Goal: Task Accomplishment & Management: Use online tool/utility

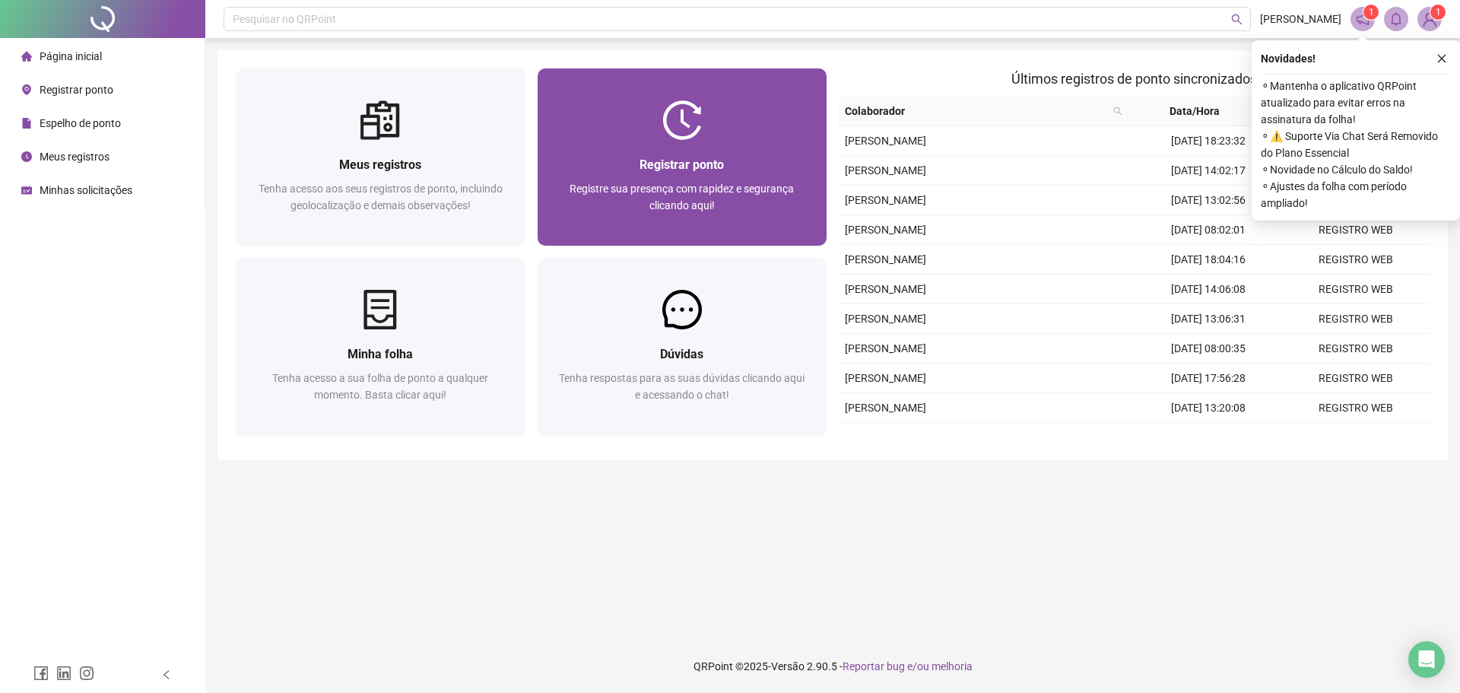
click at [698, 164] on span "Registrar ponto" at bounding box center [682, 164] width 84 height 14
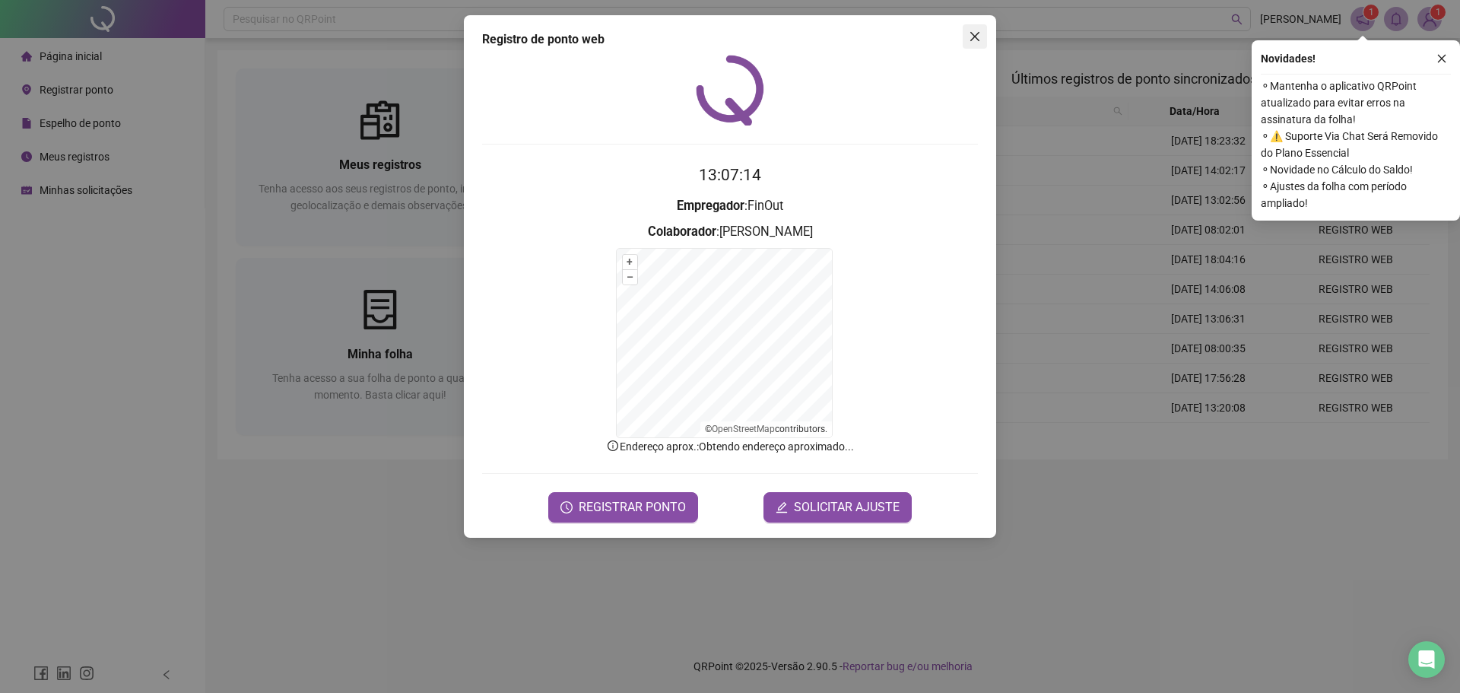
click at [974, 36] on icon "close" at bounding box center [975, 36] width 9 height 9
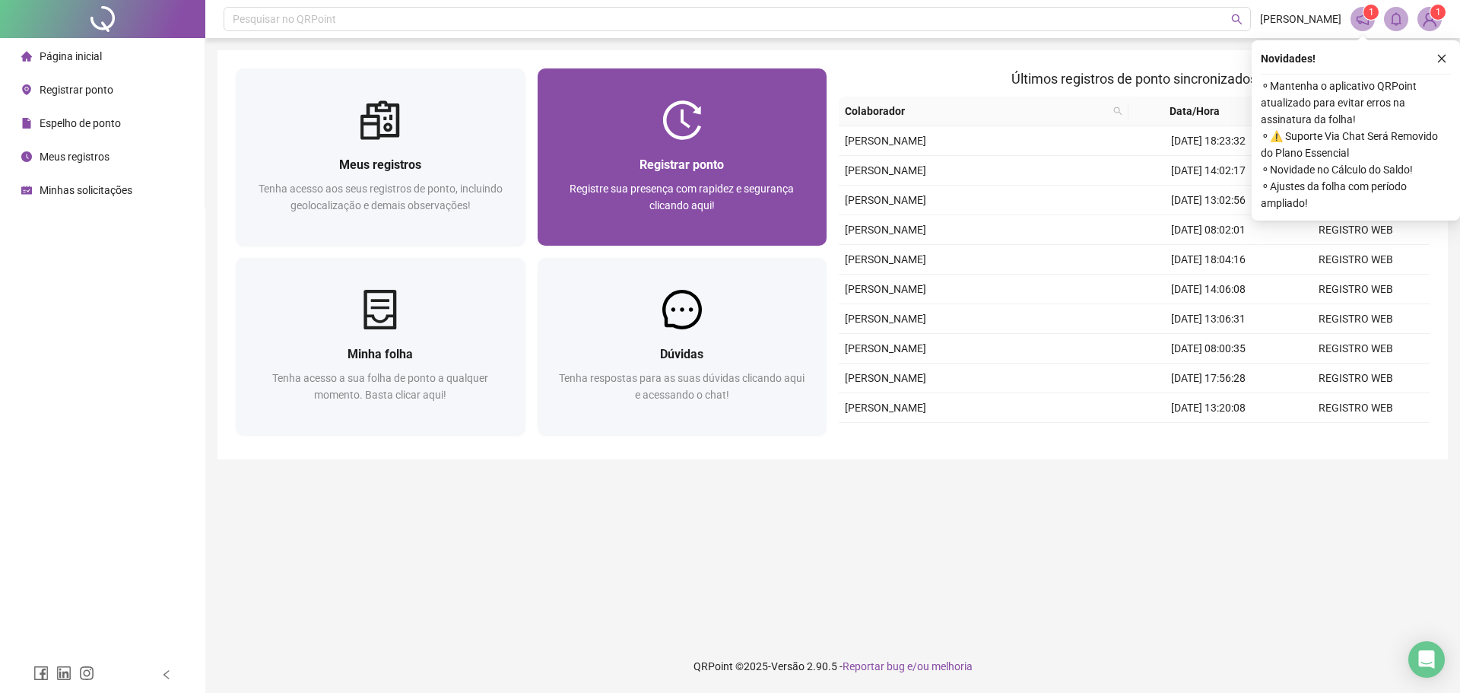
click at [715, 167] on span "Registrar ponto" at bounding box center [682, 164] width 84 height 14
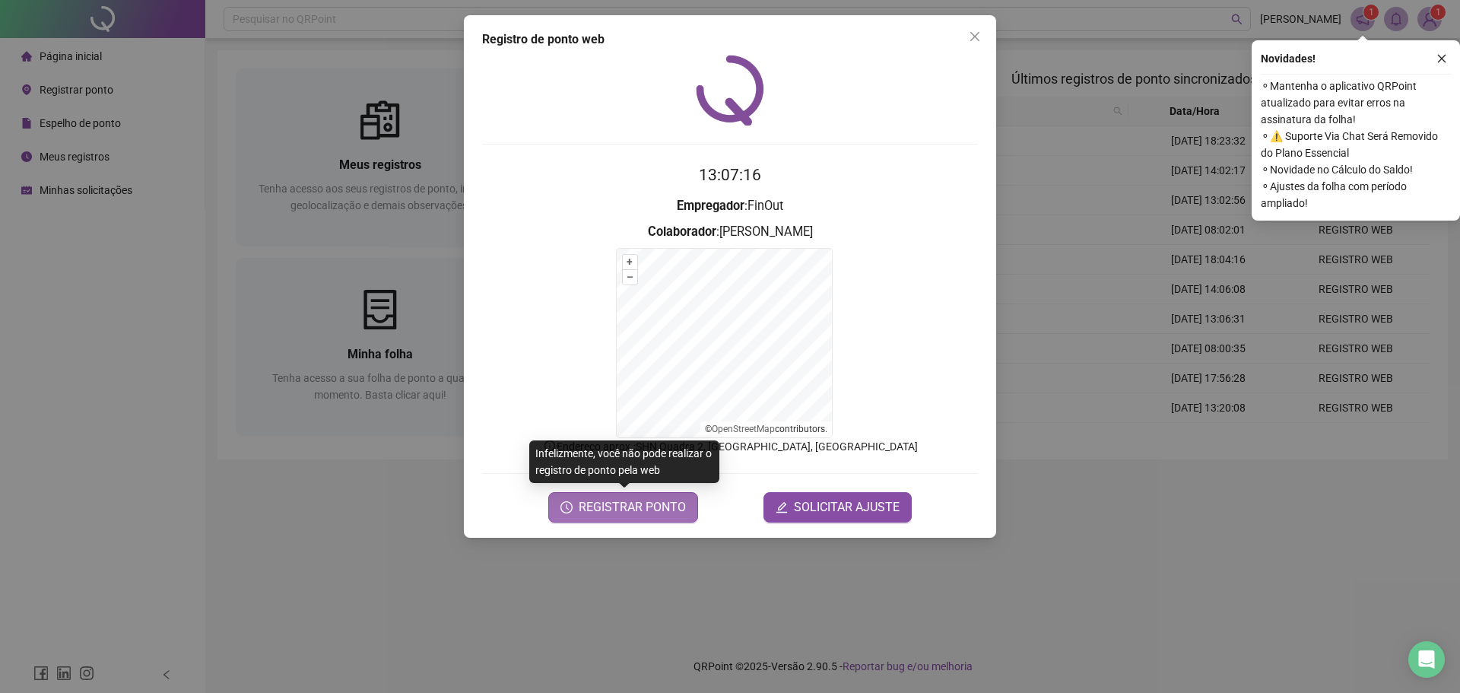
click at [684, 519] on button "REGISTRAR PONTO" at bounding box center [623, 507] width 150 height 30
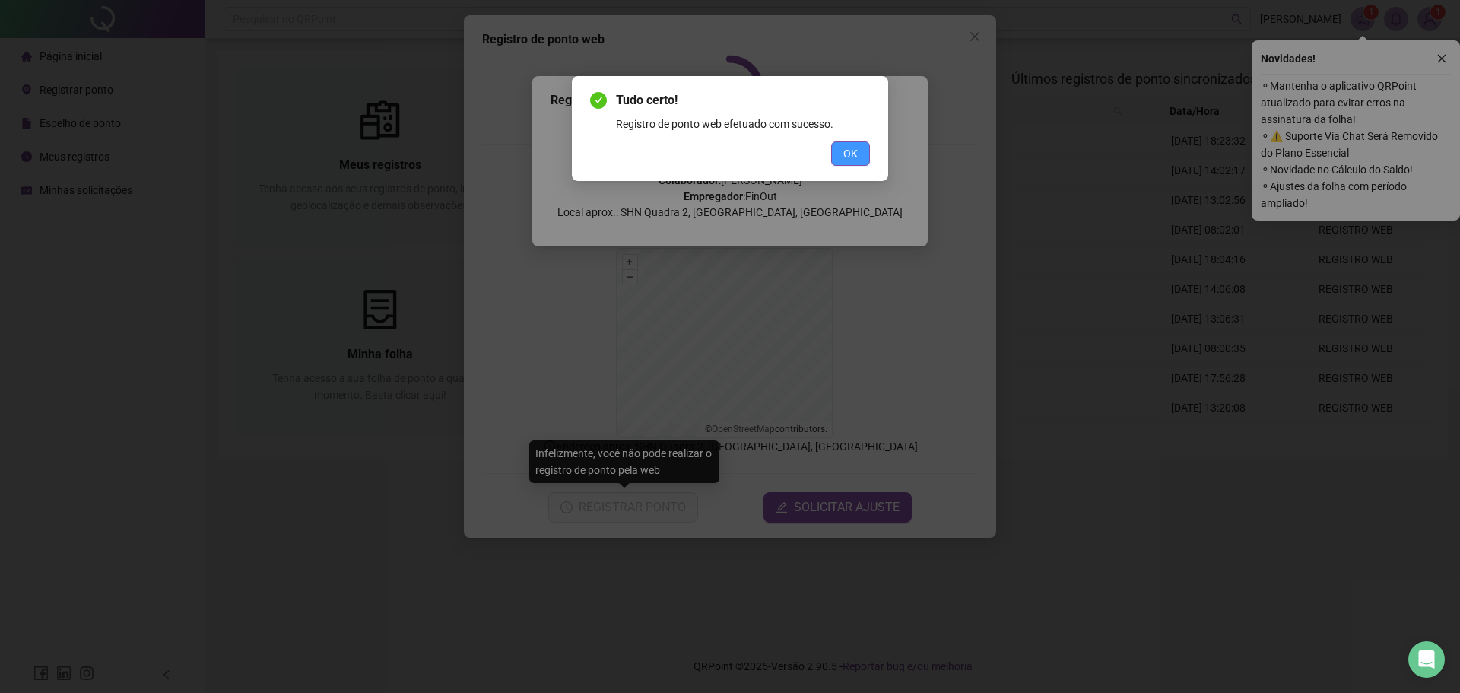
click at [855, 148] on span "OK" at bounding box center [851, 153] width 14 height 17
